Goal: Task Accomplishment & Management: Manage account settings

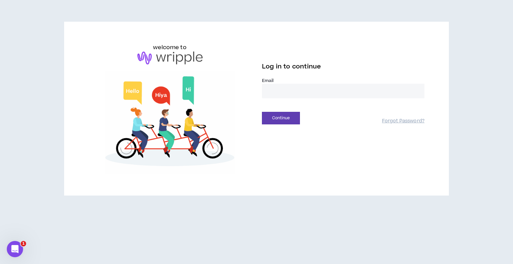
type input "**********"
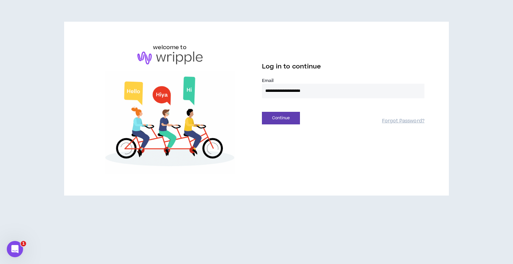
click at [281, 118] on button "Continue" at bounding box center [281, 118] width 38 height 13
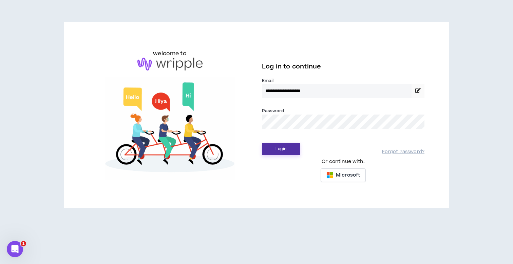
click at [284, 151] on button "Login" at bounding box center [281, 149] width 38 height 13
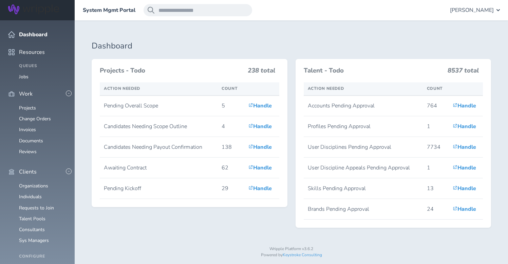
scroll to position [171, 0]
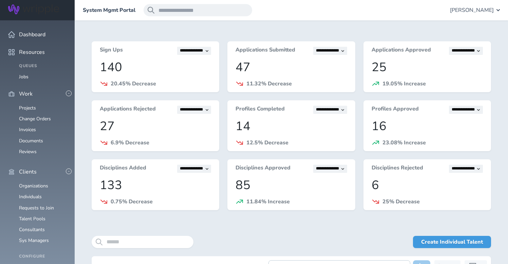
click at [158, 249] on div "Create Individual Talent" at bounding box center [291, 246] width 399 height 20
click at [158, 242] on input "search" at bounding box center [143, 242] width 102 height 12
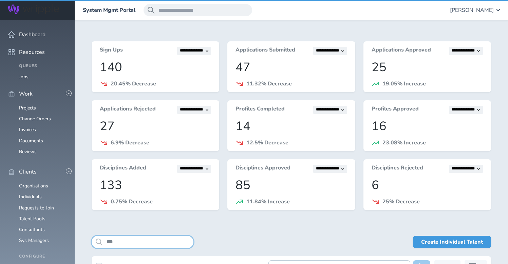
scroll to position [97, 0]
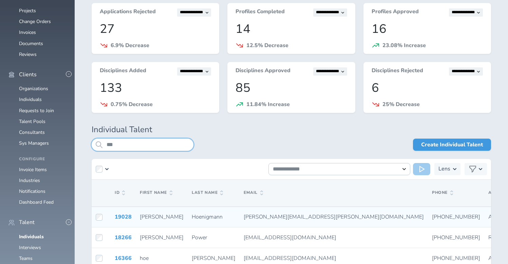
type input "***"
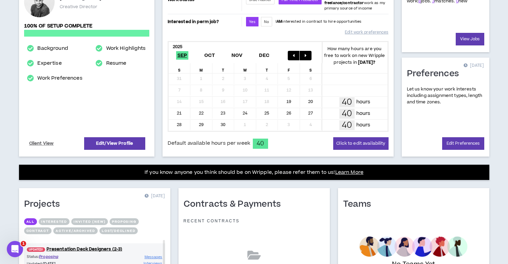
scroll to position [194, 0]
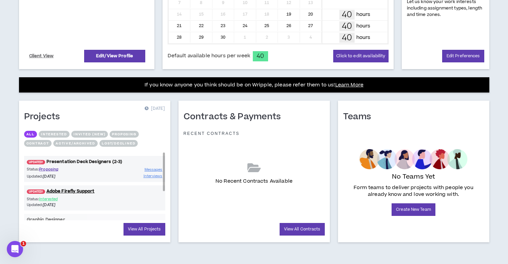
click at [101, 160] on link "UPDATED! Presentation Deck Designers (2-3)" at bounding box center [94, 162] width 141 height 6
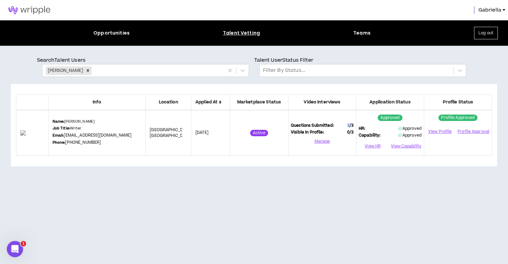
click at [20, 9] on img at bounding box center [29, 10] width 59 height 8
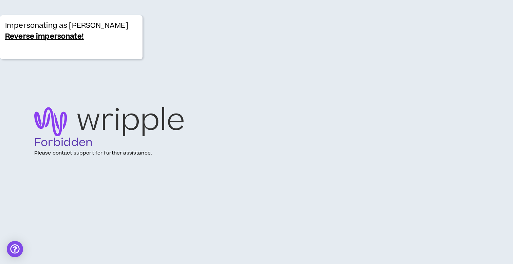
click at [38, 38] on link "Reverse impersonate!" at bounding box center [44, 36] width 79 height 11
